Goal: Information Seeking & Learning: Find specific page/section

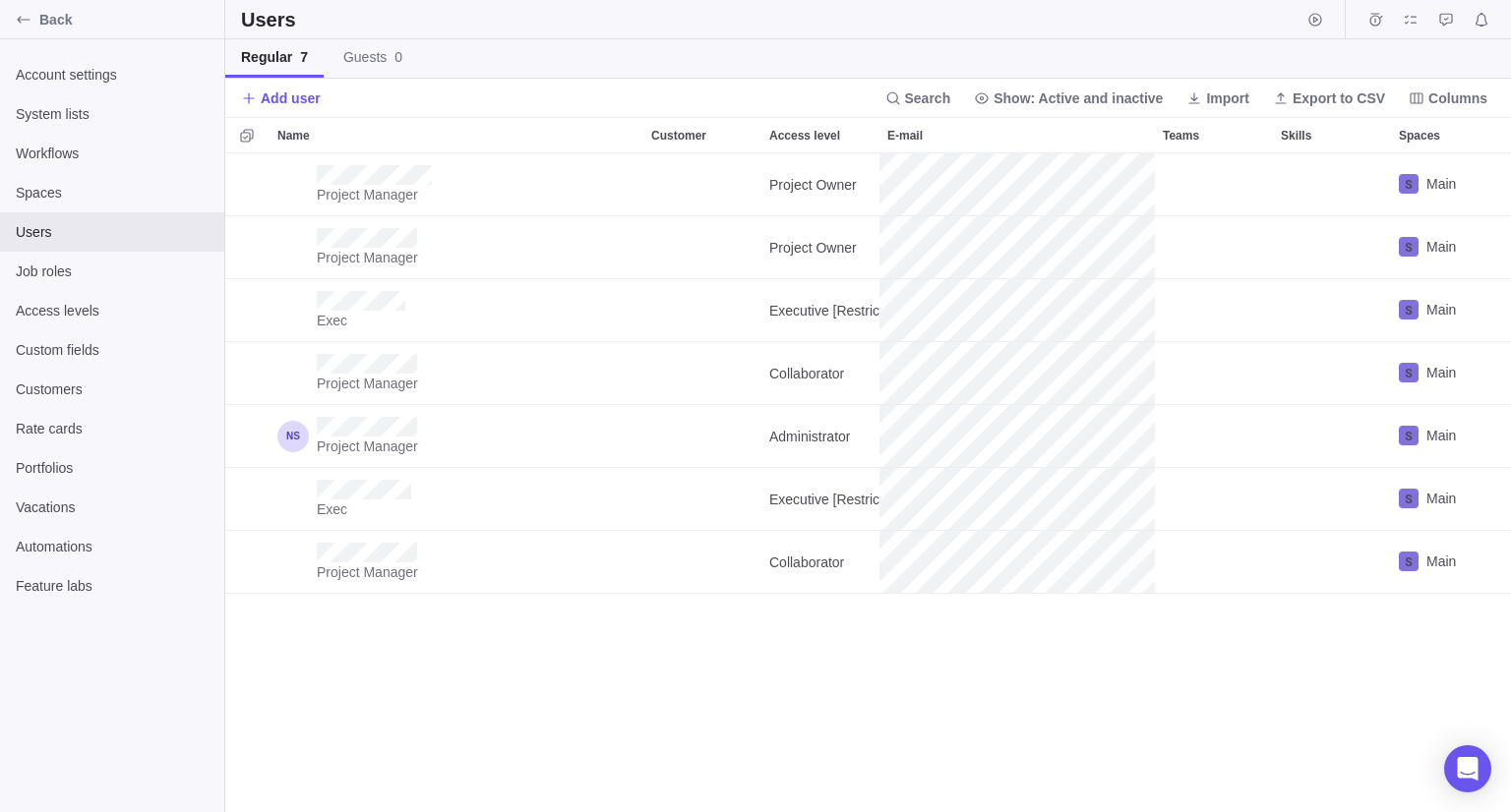
scroll to position [643, 1271]
click at [59, 13] on span "Back" at bounding box center [127, 20] width 177 height 20
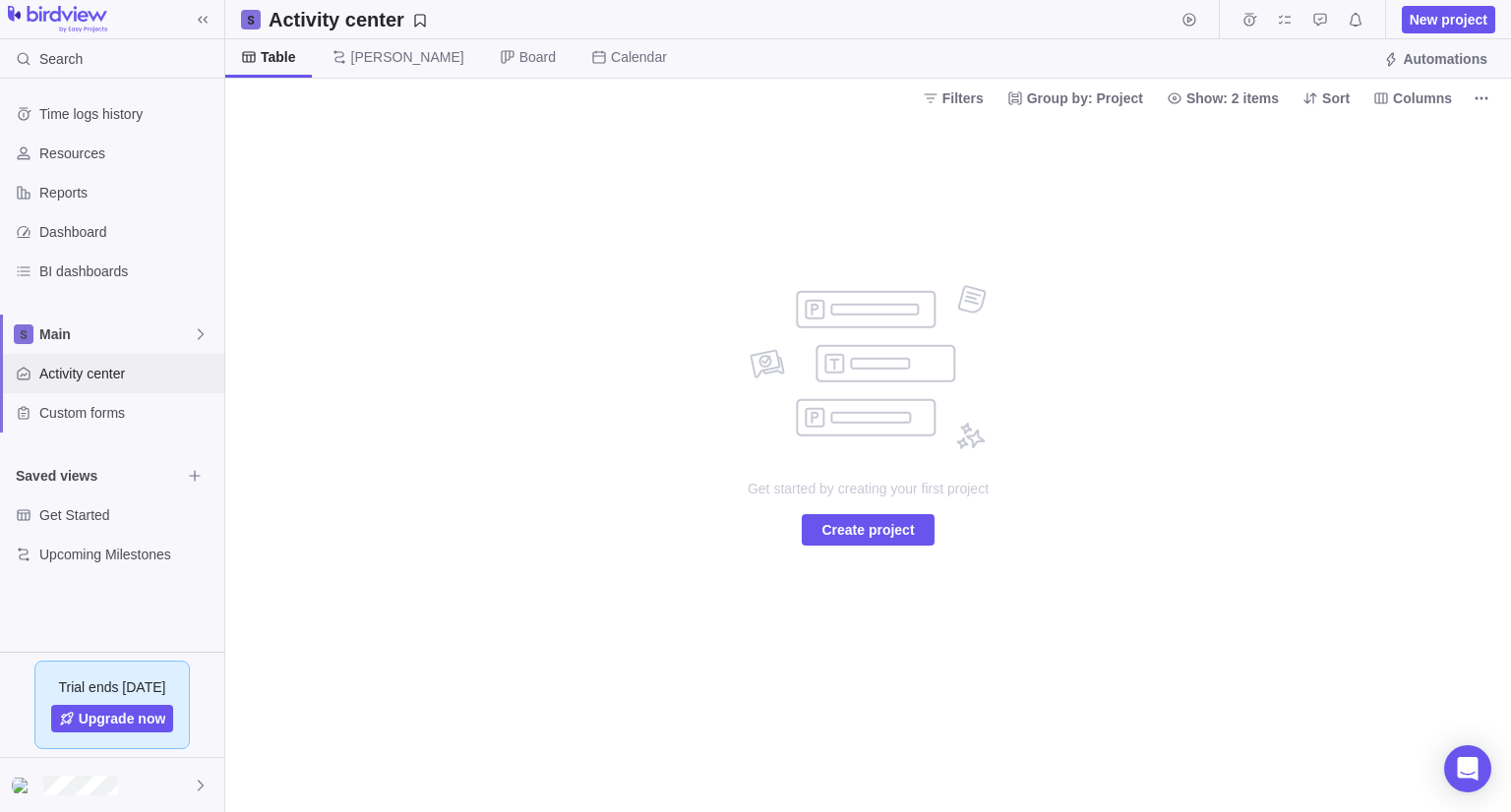
click at [131, 378] on span "Activity center" at bounding box center [127, 373] width 177 height 20
click at [143, 782] on div at bounding box center [112, 784] width 224 height 54
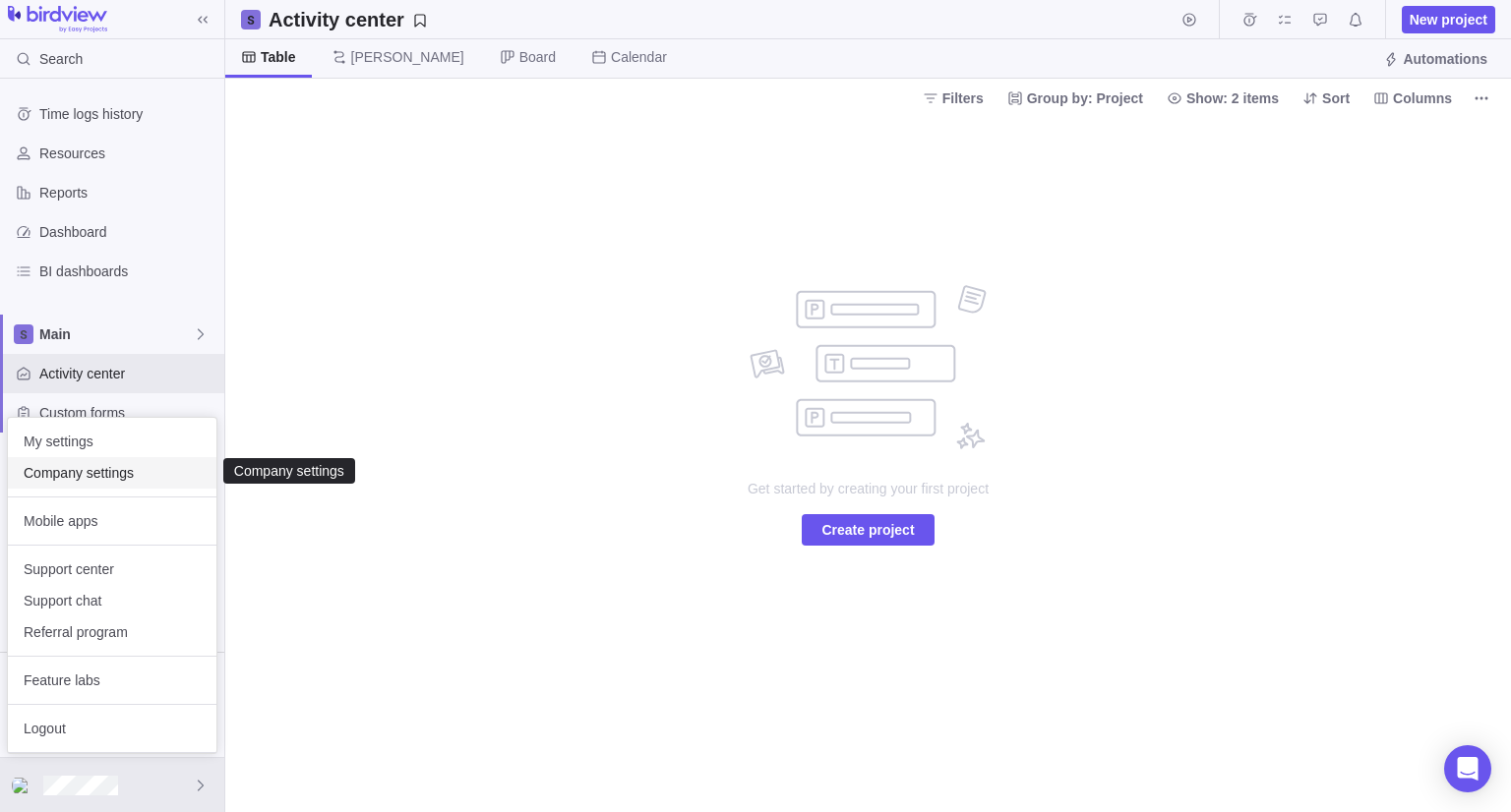
click at [127, 484] on div "Company settings" at bounding box center [112, 473] width 209 height 32
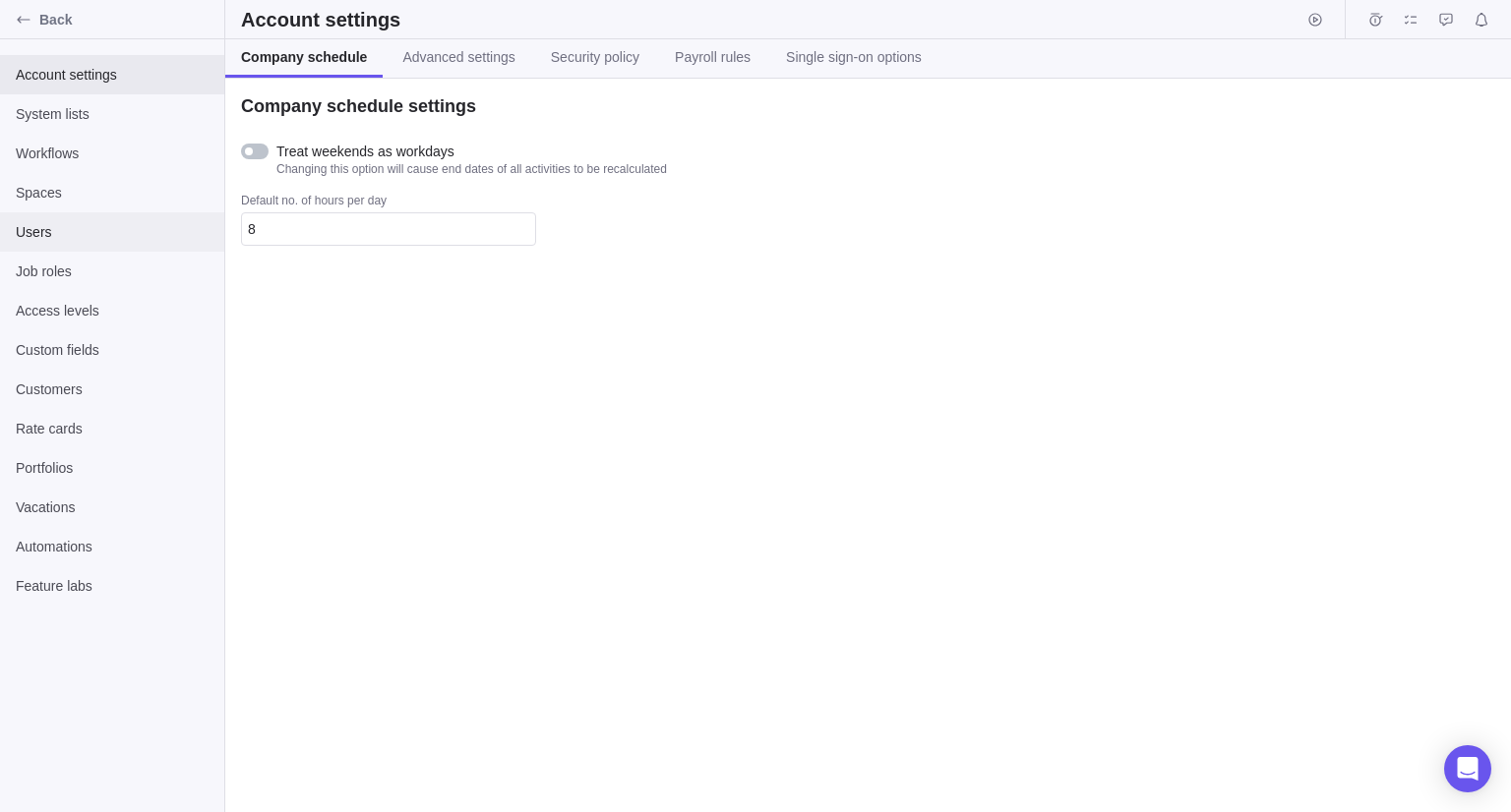
click at [144, 219] on div "Users" at bounding box center [112, 232] width 224 height 40
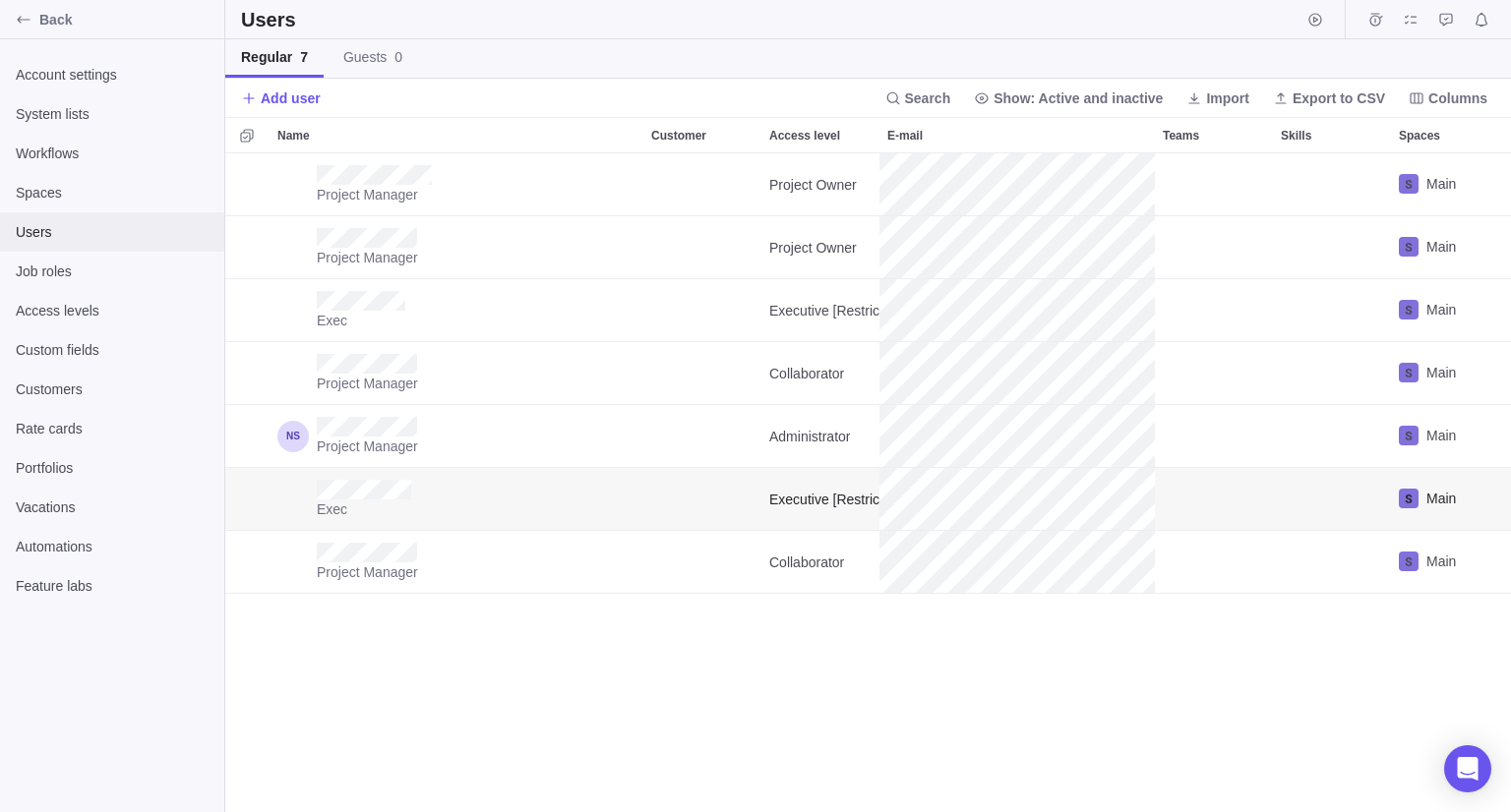
scroll to position [643, 1271]
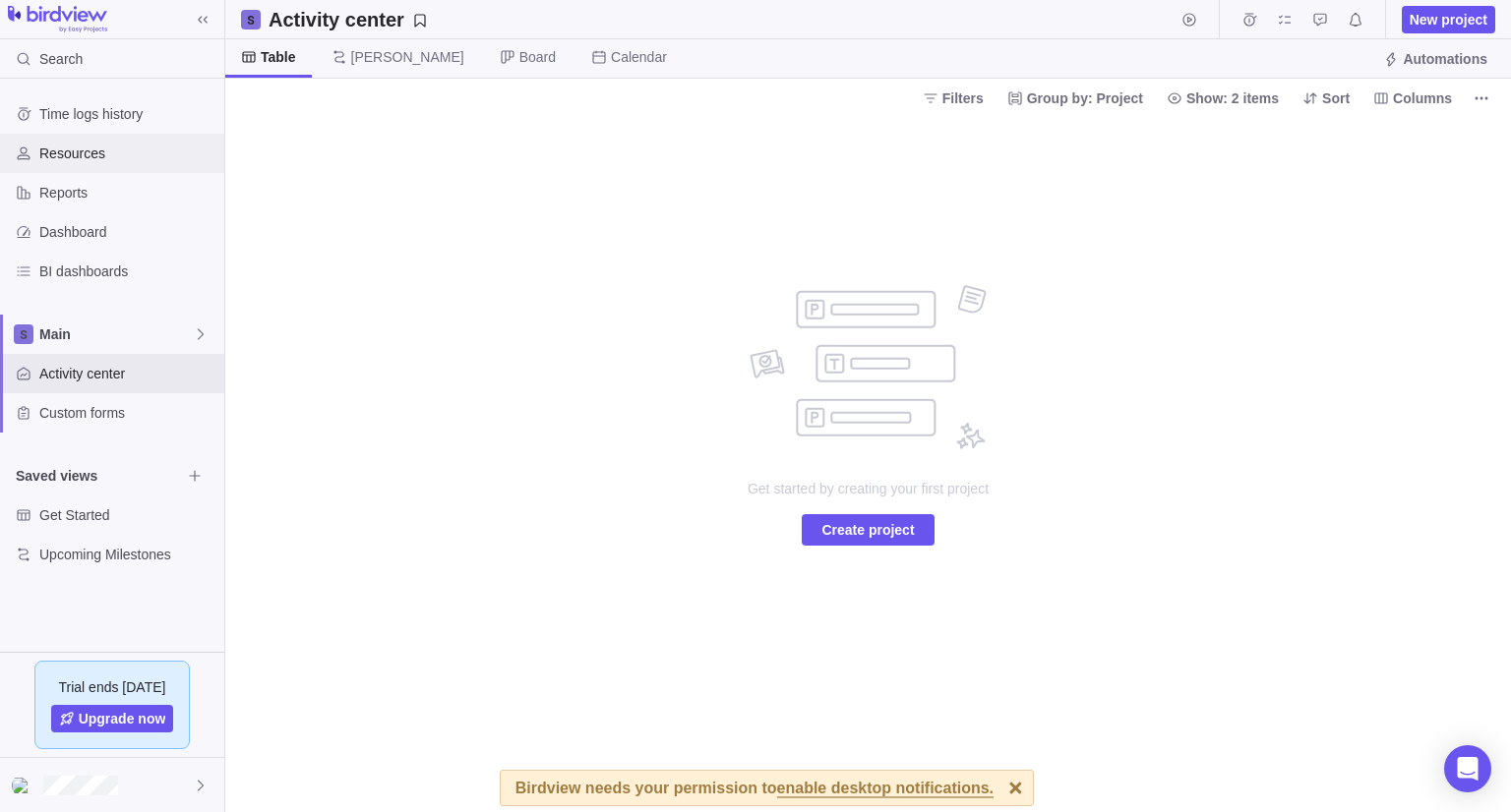
click at [80, 146] on span "Resources" at bounding box center [127, 153] width 177 height 20
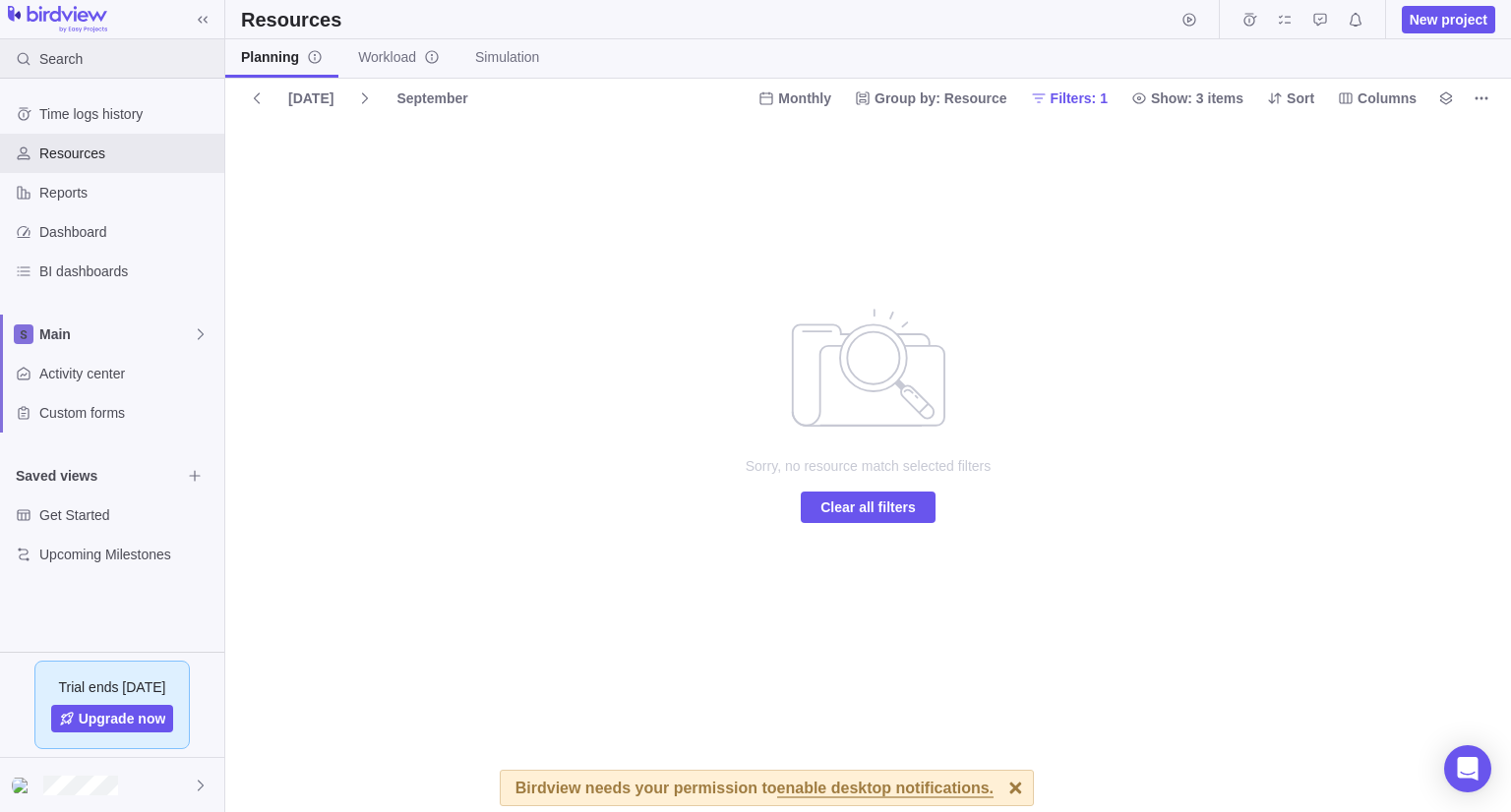
click at [87, 53] on div "Search" at bounding box center [45, 59] width 91 height 40
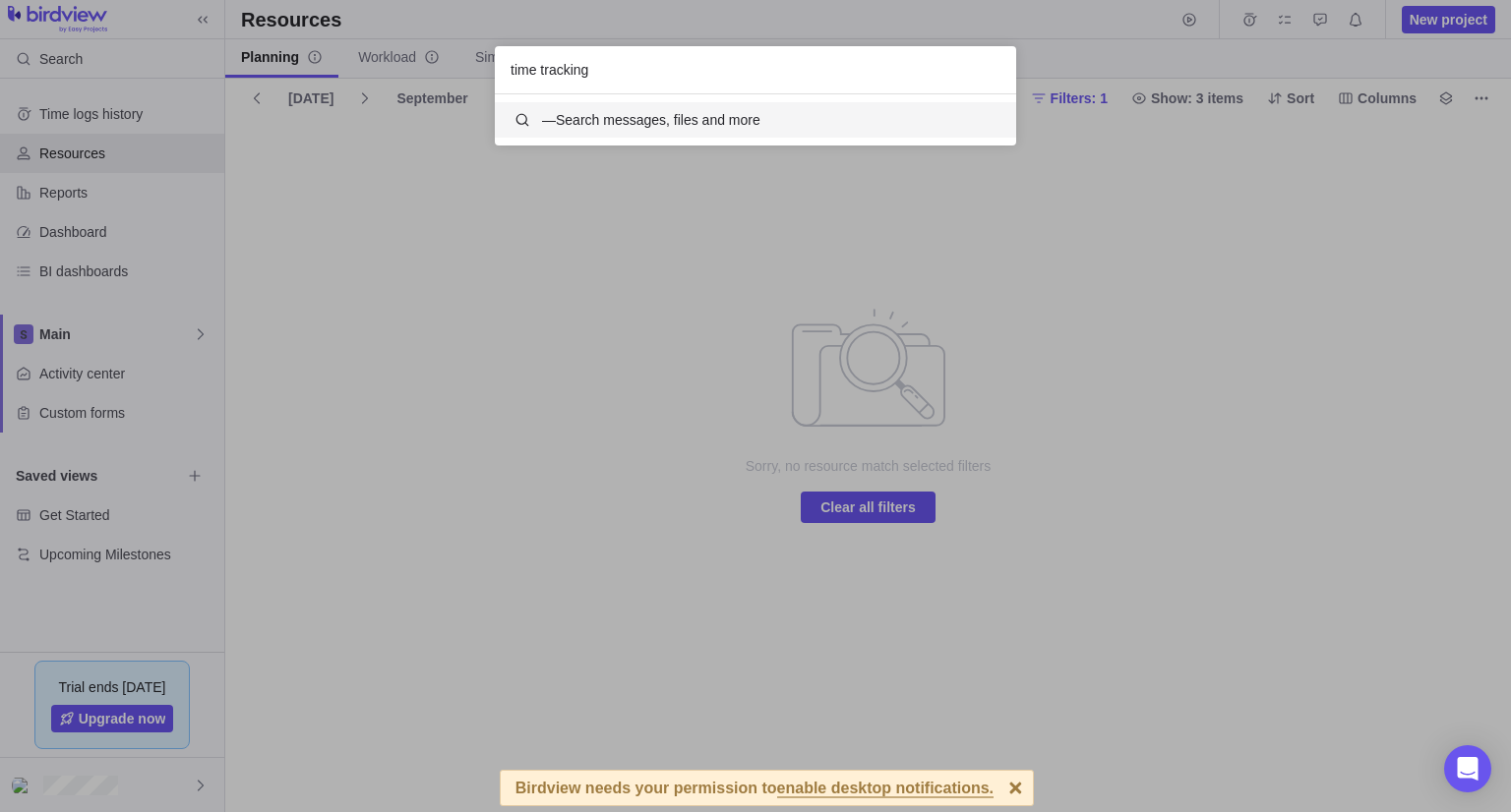
scroll to position [36, 506]
type input "time tracking"
click at [635, 132] on div "— Search messages, files and more" at bounding box center [755, 121] width 521 height 36
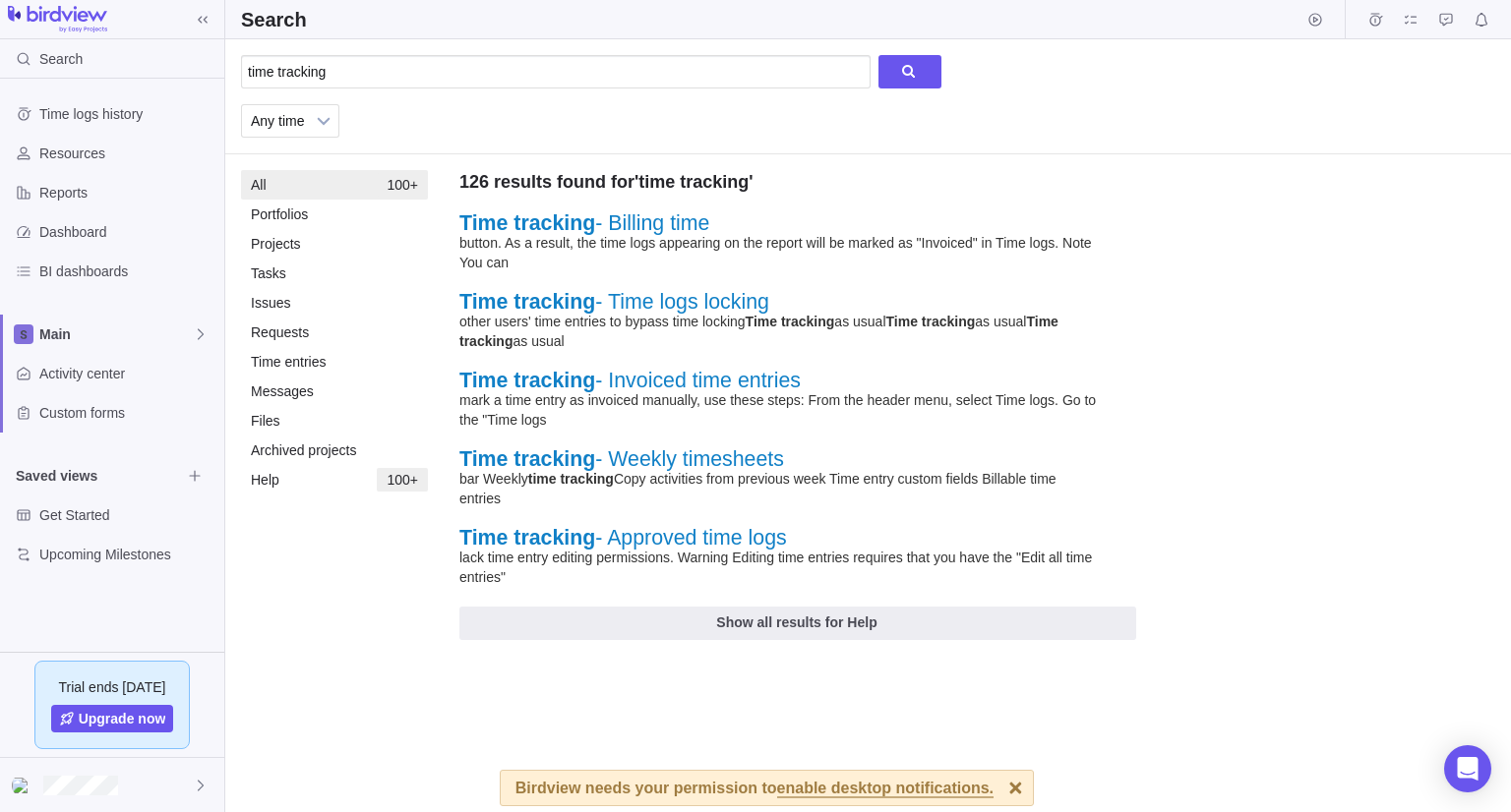
click at [634, 227] on link "Time tracking - Billing time" at bounding box center [584, 223] width 250 height 24
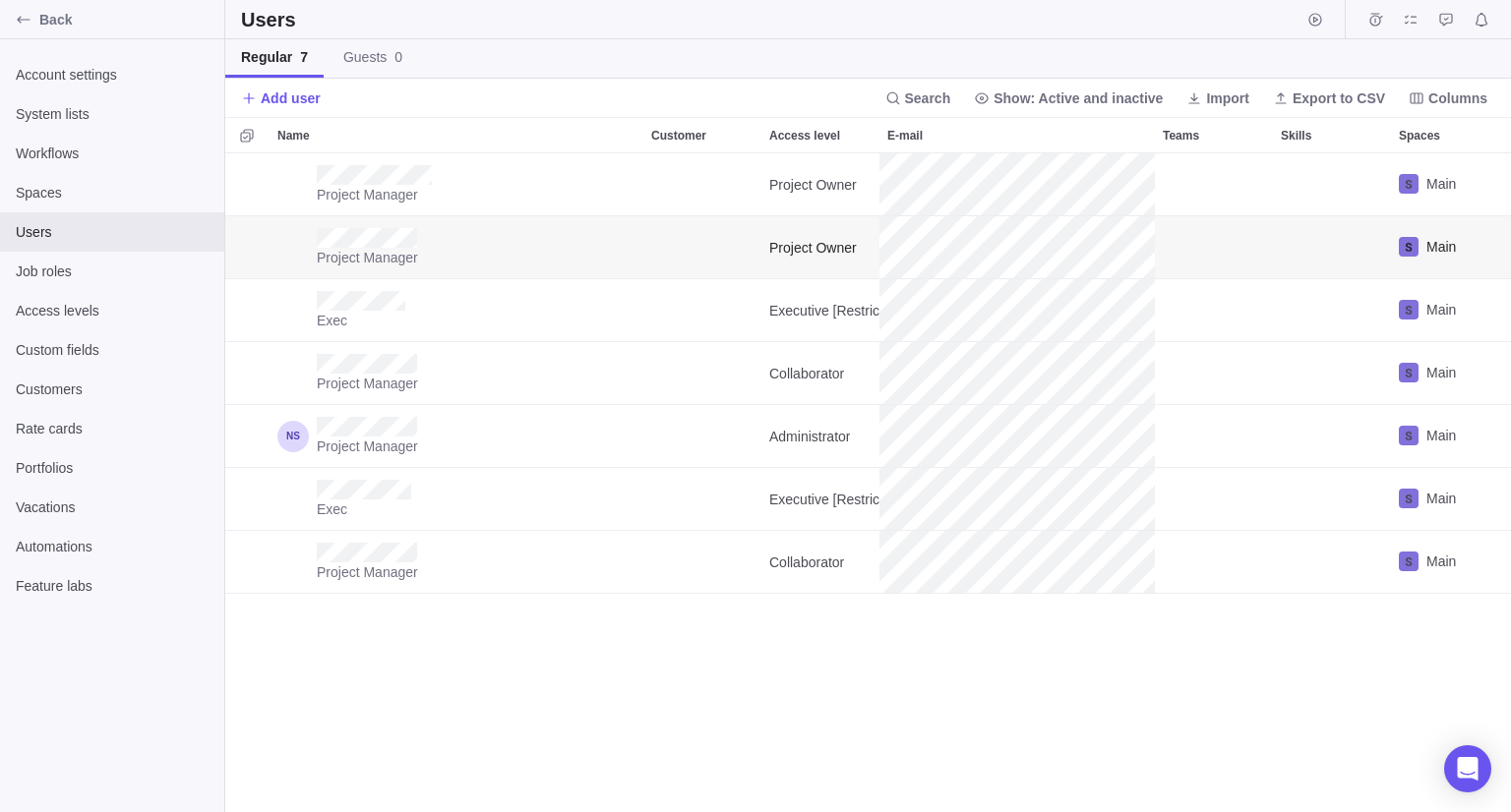
scroll to position [643, 1271]
